Goal: Task Accomplishment & Management: Manage account settings

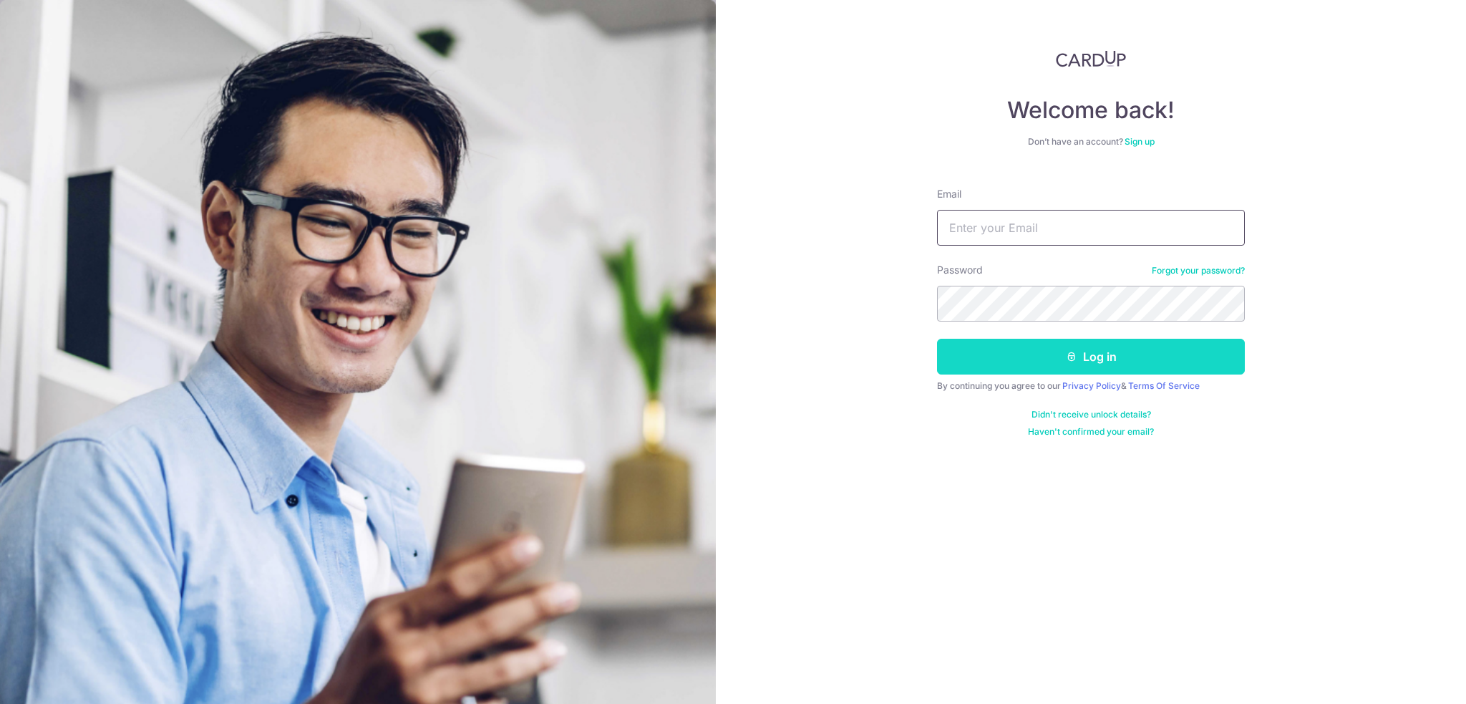
type input "[EMAIL_ADDRESS][DOMAIN_NAME]"
click at [1022, 366] on button "Log in" at bounding box center [1091, 357] width 308 height 36
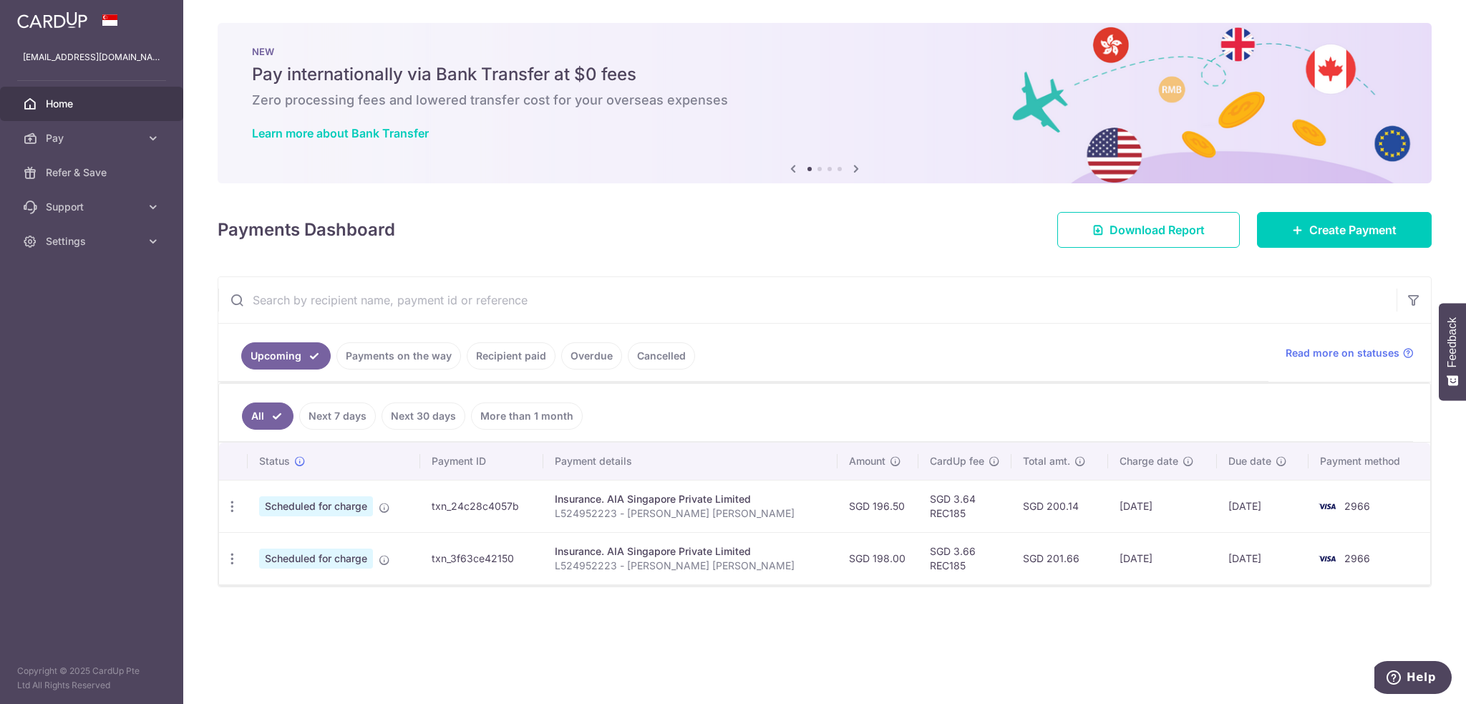
drag, startPoint x: 768, startPoint y: 245, endPoint x: 706, endPoint y: 239, distance: 62.5
drag, startPoint x: 706, startPoint y: 239, endPoint x: 663, endPoint y: 237, distance: 42.3
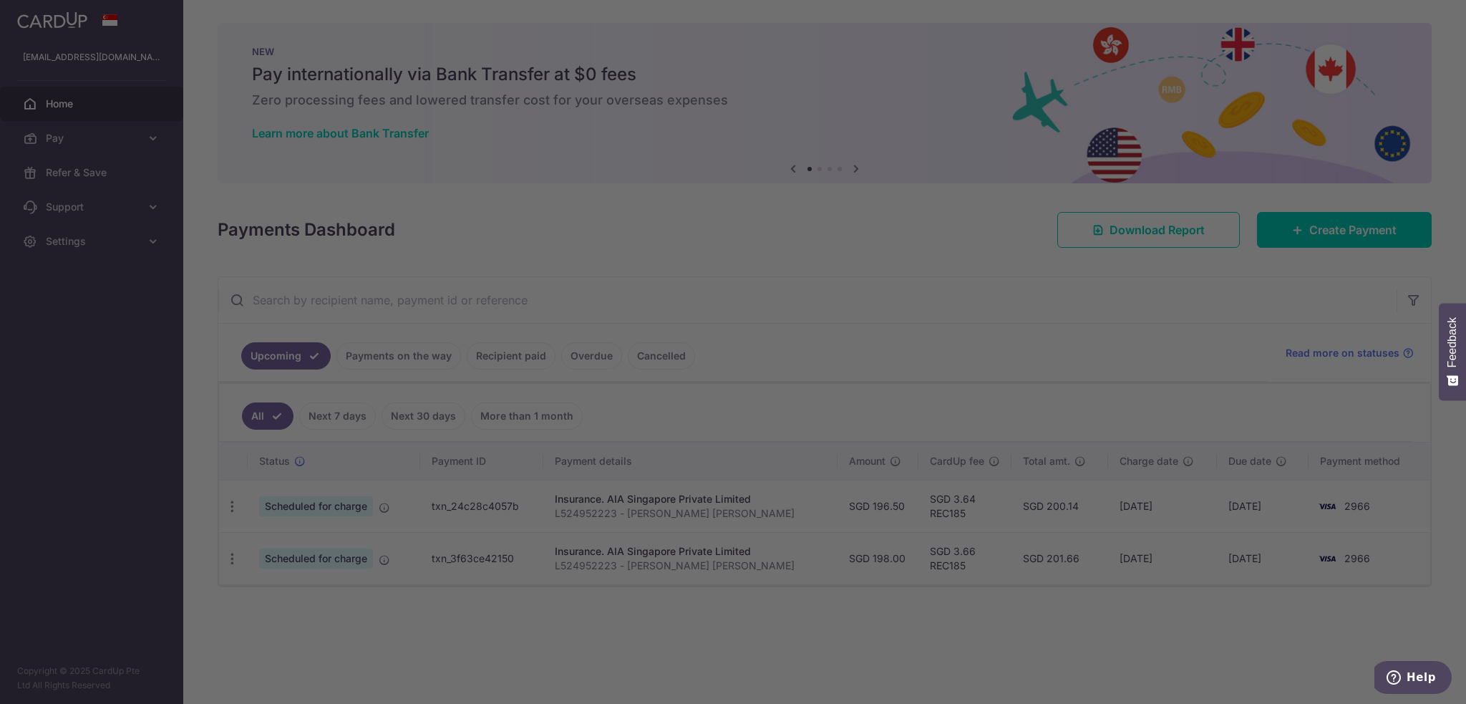
drag, startPoint x: 663, startPoint y: 237, endPoint x: 962, endPoint y: 213, distance: 299.4
click at [985, 228] on div at bounding box center [740, 355] width 1480 height 711
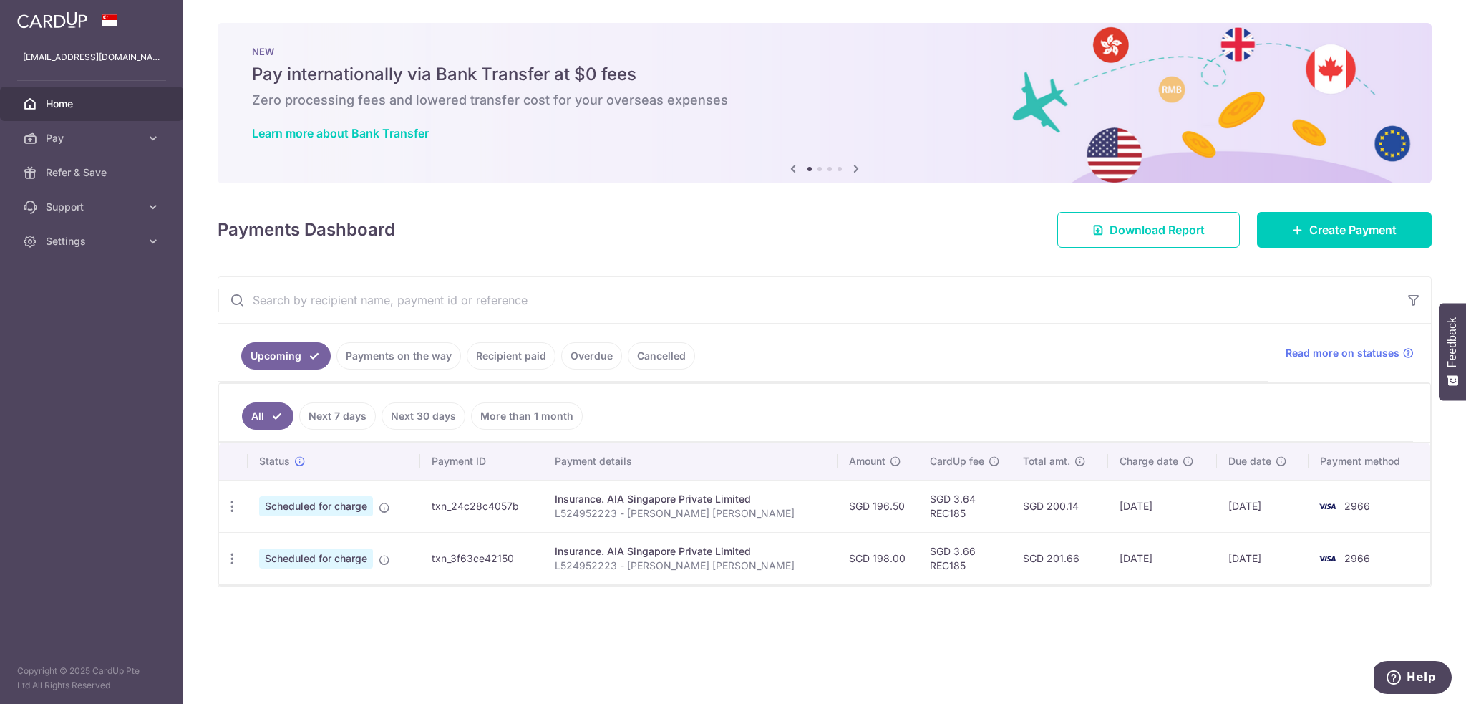
drag, startPoint x: 707, startPoint y: 263, endPoint x: 580, endPoint y: 258, distance: 127.5
drag, startPoint x: 580, startPoint y: 258, endPoint x: 553, endPoint y: 251, distance: 27.9
drag, startPoint x: 553, startPoint y: 251, endPoint x: 543, endPoint y: 250, distance: 9.3
click at [543, 250] on div "× Pause Schedule Pause all future payments in this series Pause just this one p…" at bounding box center [824, 352] width 1283 height 704
drag, startPoint x: 699, startPoint y: 240, endPoint x: 646, endPoint y: 240, distance: 53.7
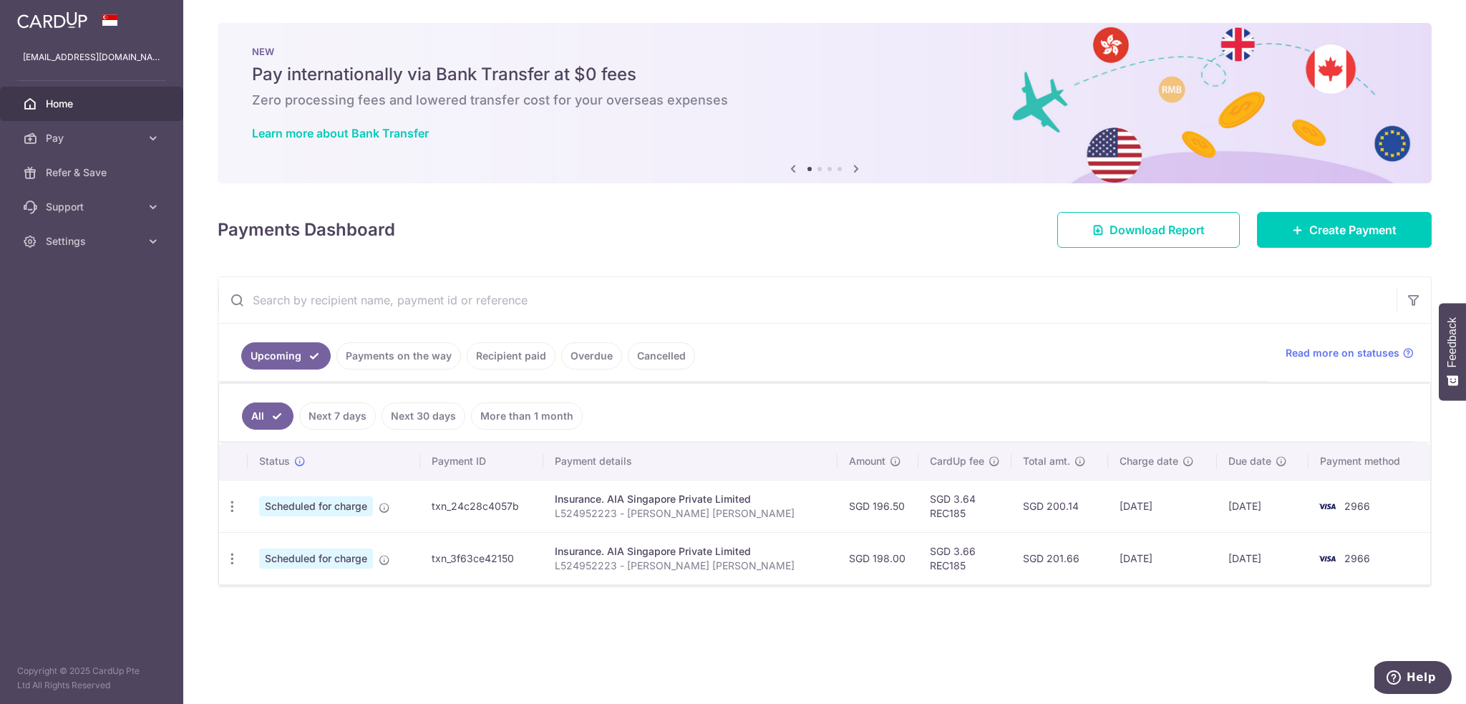
drag, startPoint x: 646, startPoint y: 240, endPoint x: 592, endPoint y: 240, distance: 53.7
click at [592, 240] on div "Payments Dashboard Download Report Create Payment" at bounding box center [825, 227] width 1214 height 42
drag, startPoint x: 741, startPoint y: 224, endPoint x: 638, endPoint y: 220, distance: 103.1
drag, startPoint x: 638, startPoint y: 220, endPoint x: 570, endPoint y: 216, distance: 68.8
drag, startPoint x: 570, startPoint y: 216, endPoint x: 527, endPoint y: 217, distance: 42.2
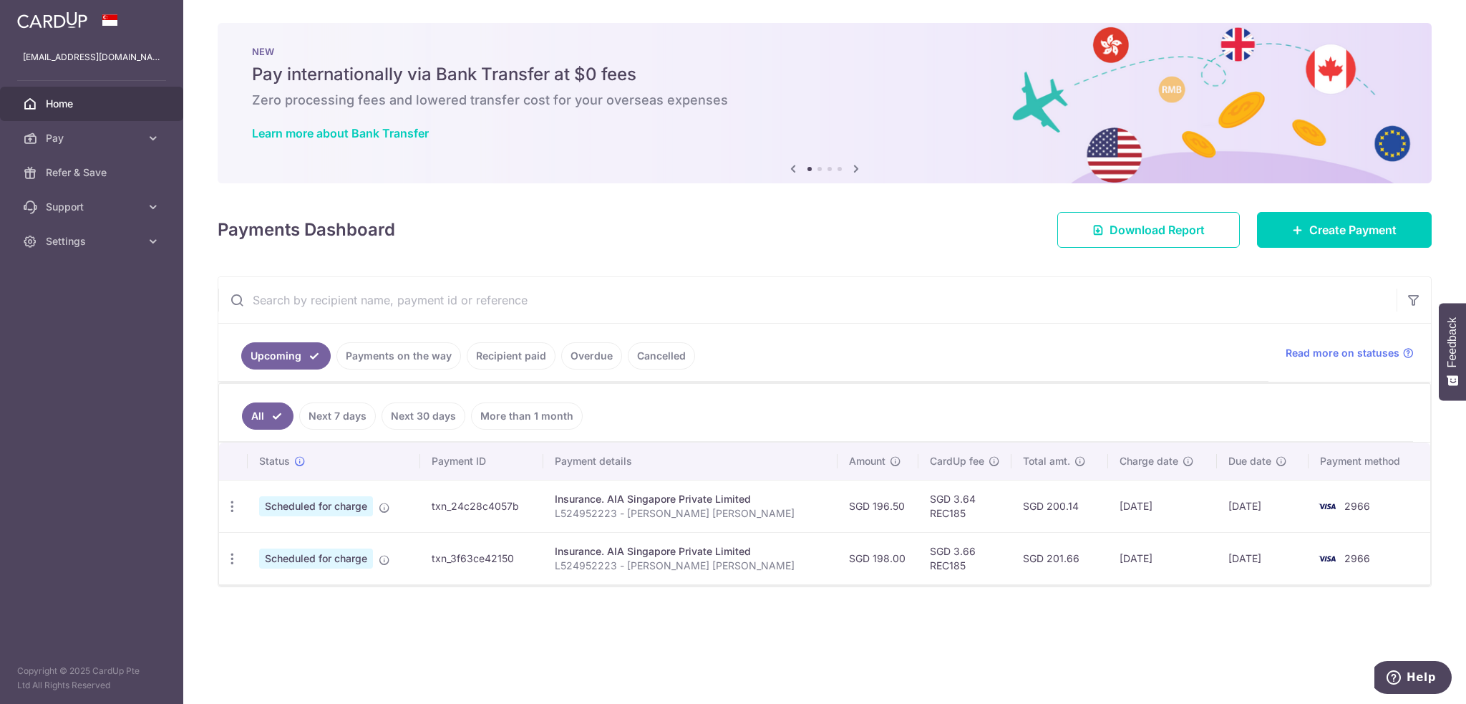
click at [527, 217] on div "Payments Dashboard Download Report Create Payment" at bounding box center [825, 227] width 1214 height 42
drag, startPoint x: 692, startPoint y: 225, endPoint x: 621, endPoint y: 226, distance: 70.9
drag, startPoint x: 621, startPoint y: 226, endPoint x: 580, endPoint y: 226, distance: 41.5
drag, startPoint x: 580, startPoint y: 226, endPoint x: 556, endPoint y: 225, distance: 23.7
click at [556, 225] on div "Payments Dashboard Download Report Create Payment" at bounding box center [825, 227] width 1214 height 42
